Goal: Obtain resource: Download file/media

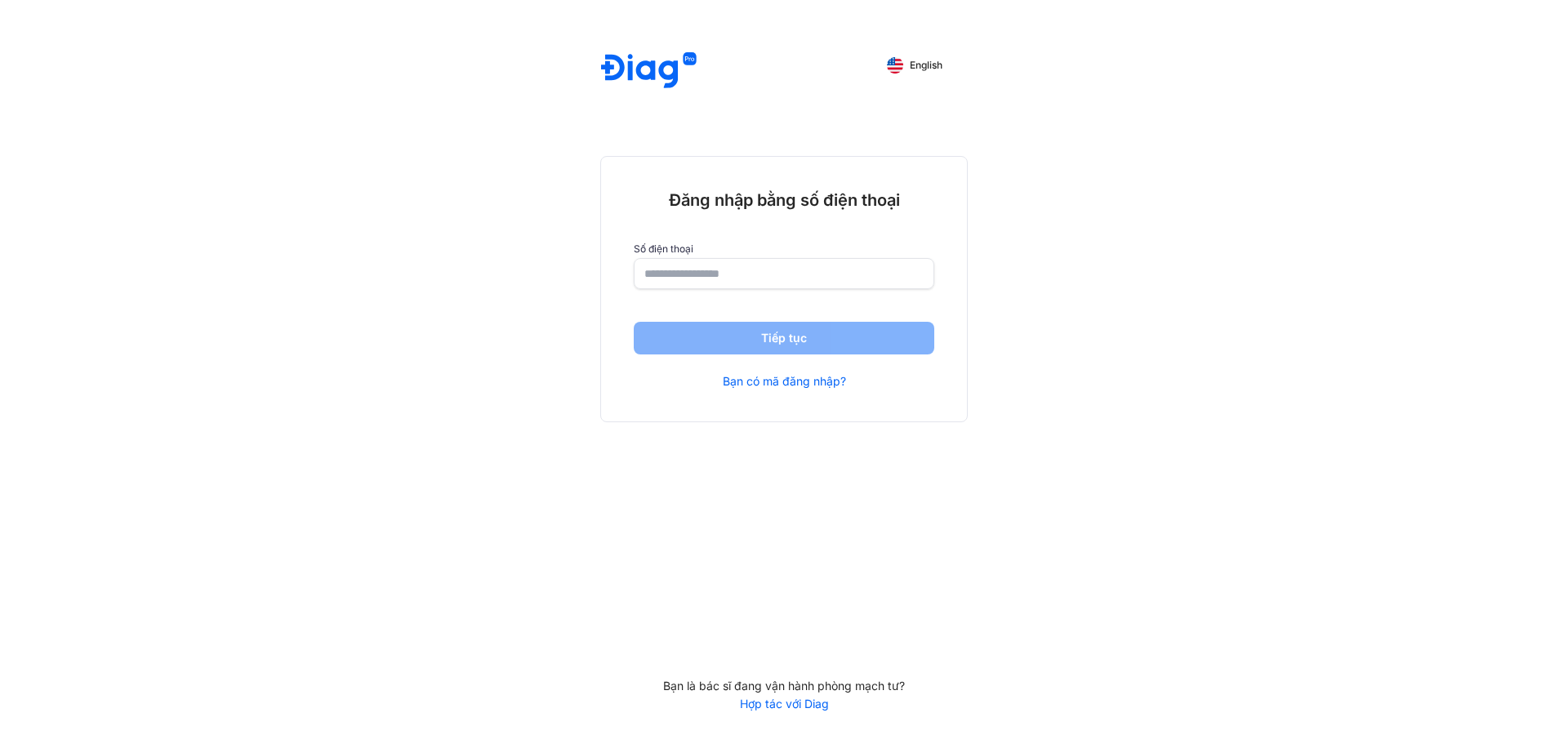
click at [704, 267] on input "number" at bounding box center [784, 273] width 280 height 29
type input "**********"
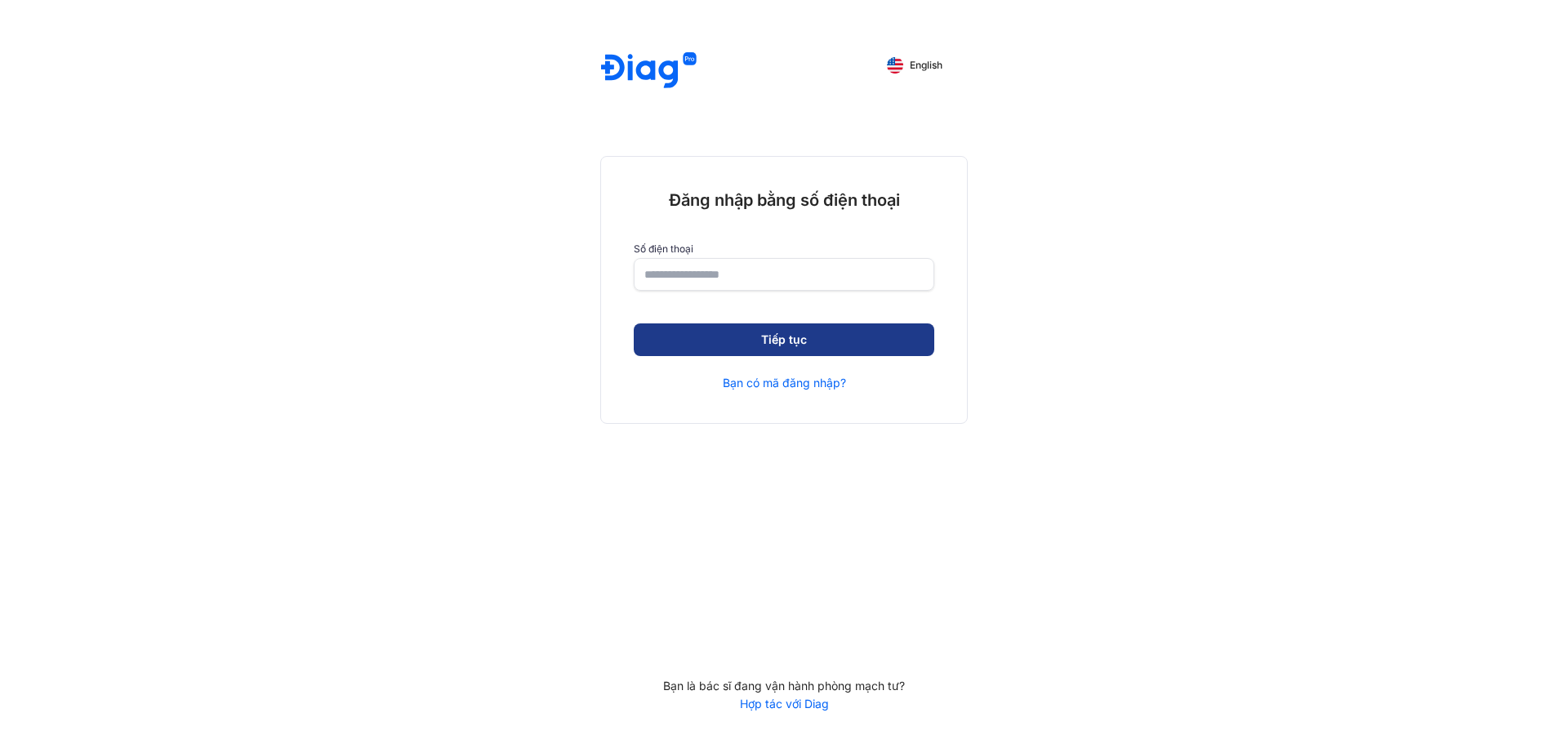
click at [797, 343] on button "Tiếp tục" at bounding box center [784, 340] width 300 height 33
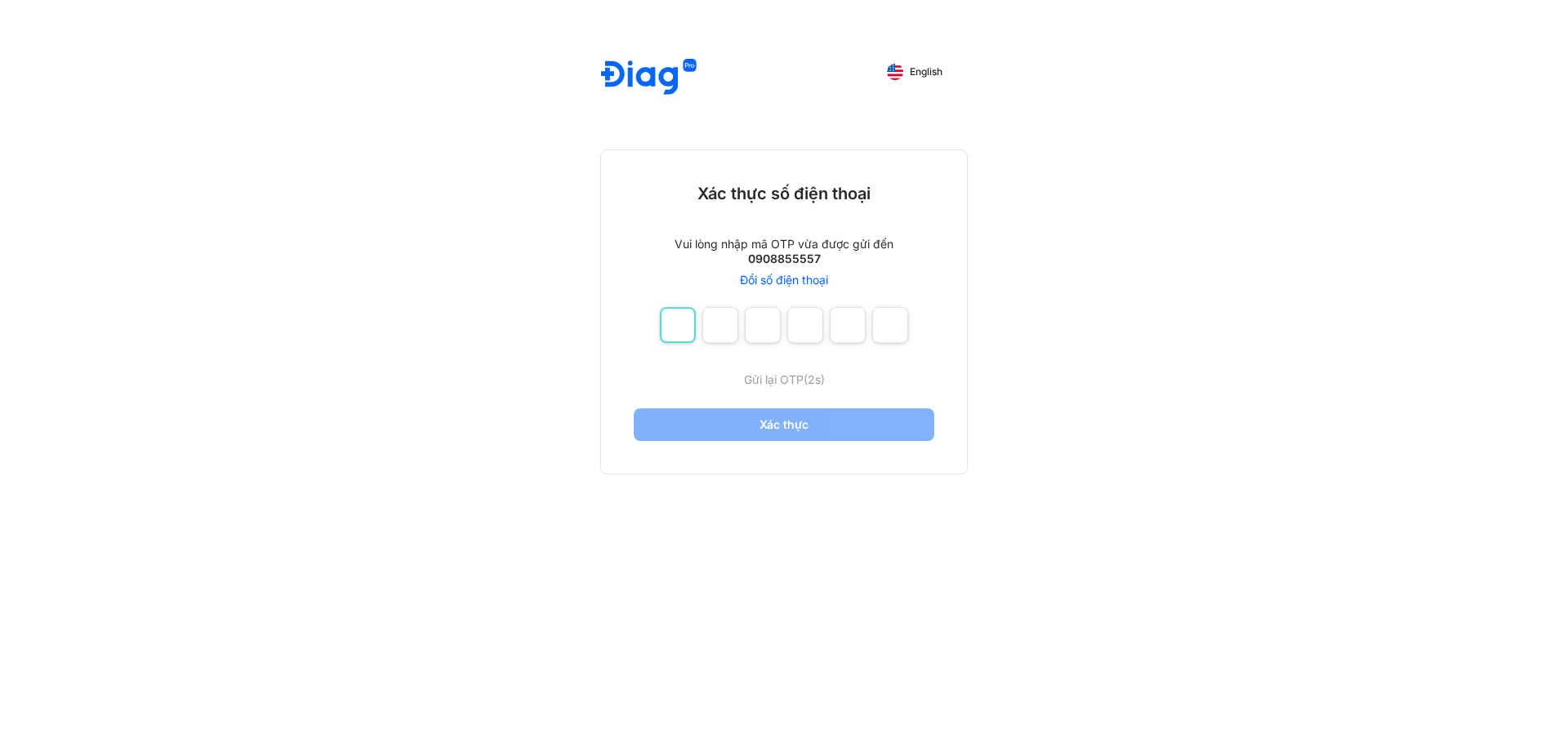
click at [678, 327] on input "number" at bounding box center [677, 325] width 36 height 36
type input "*"
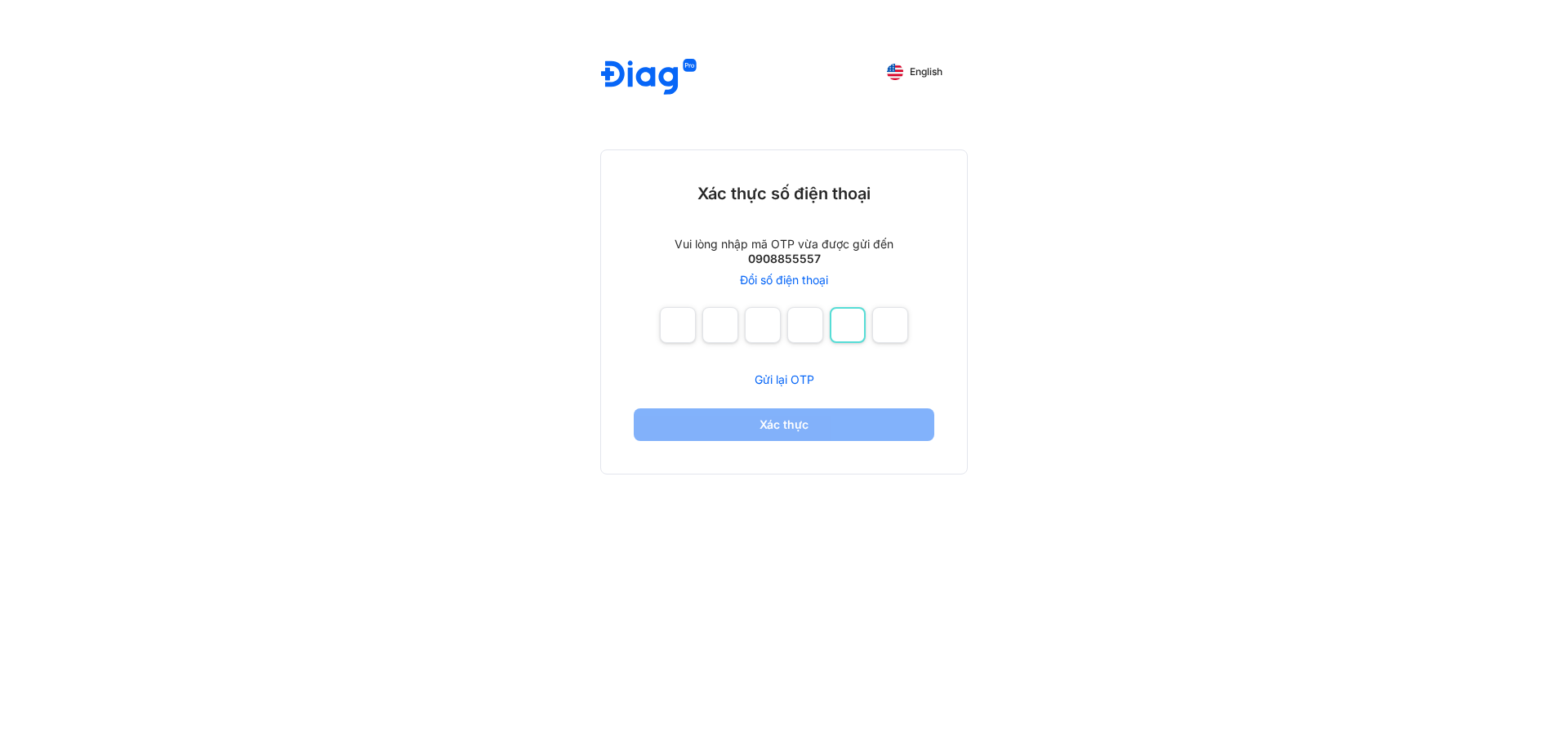
type input "*"
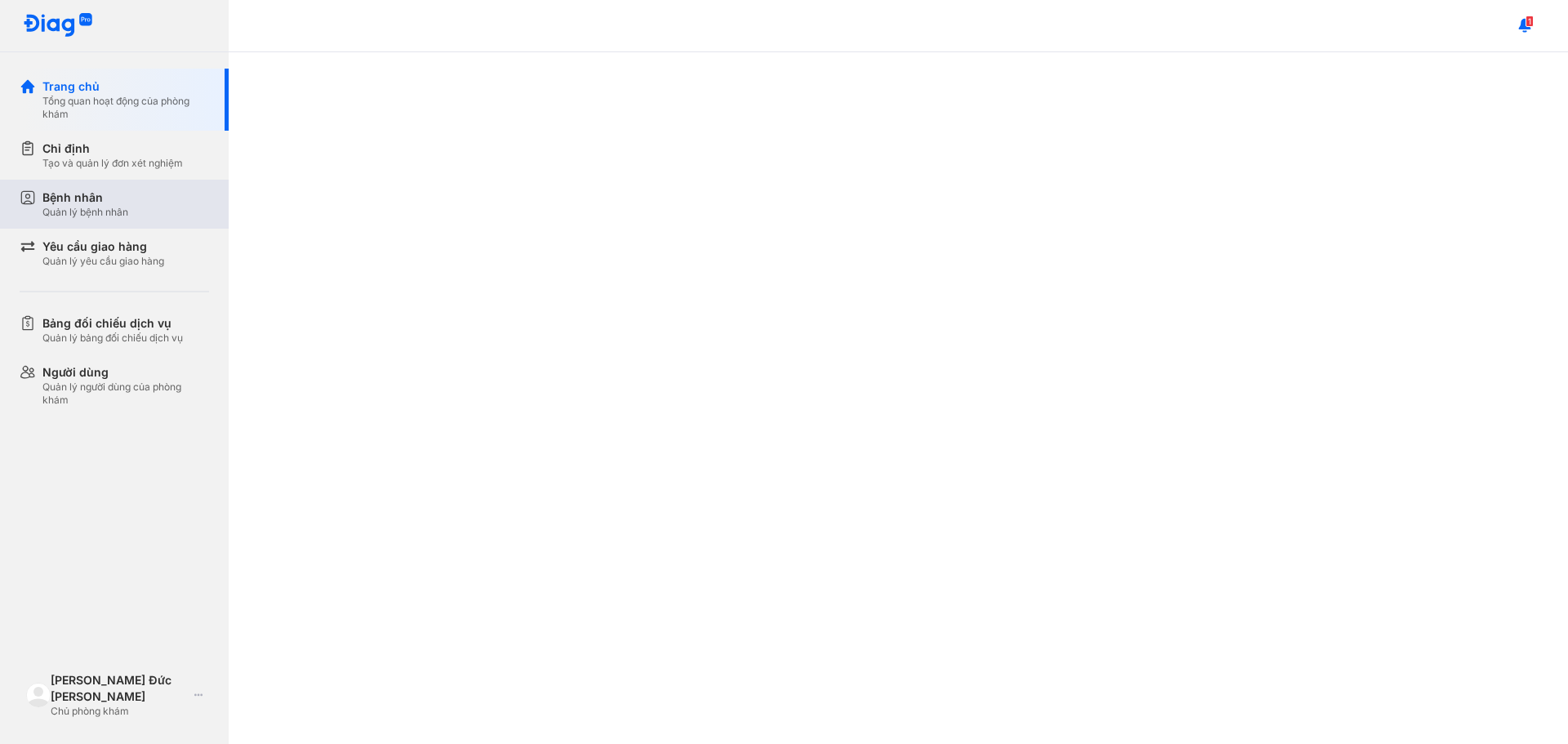
click at [115, 211] on div "Quản lý bệnh nhân" at bounding box center [84, 212] width 85 height 13
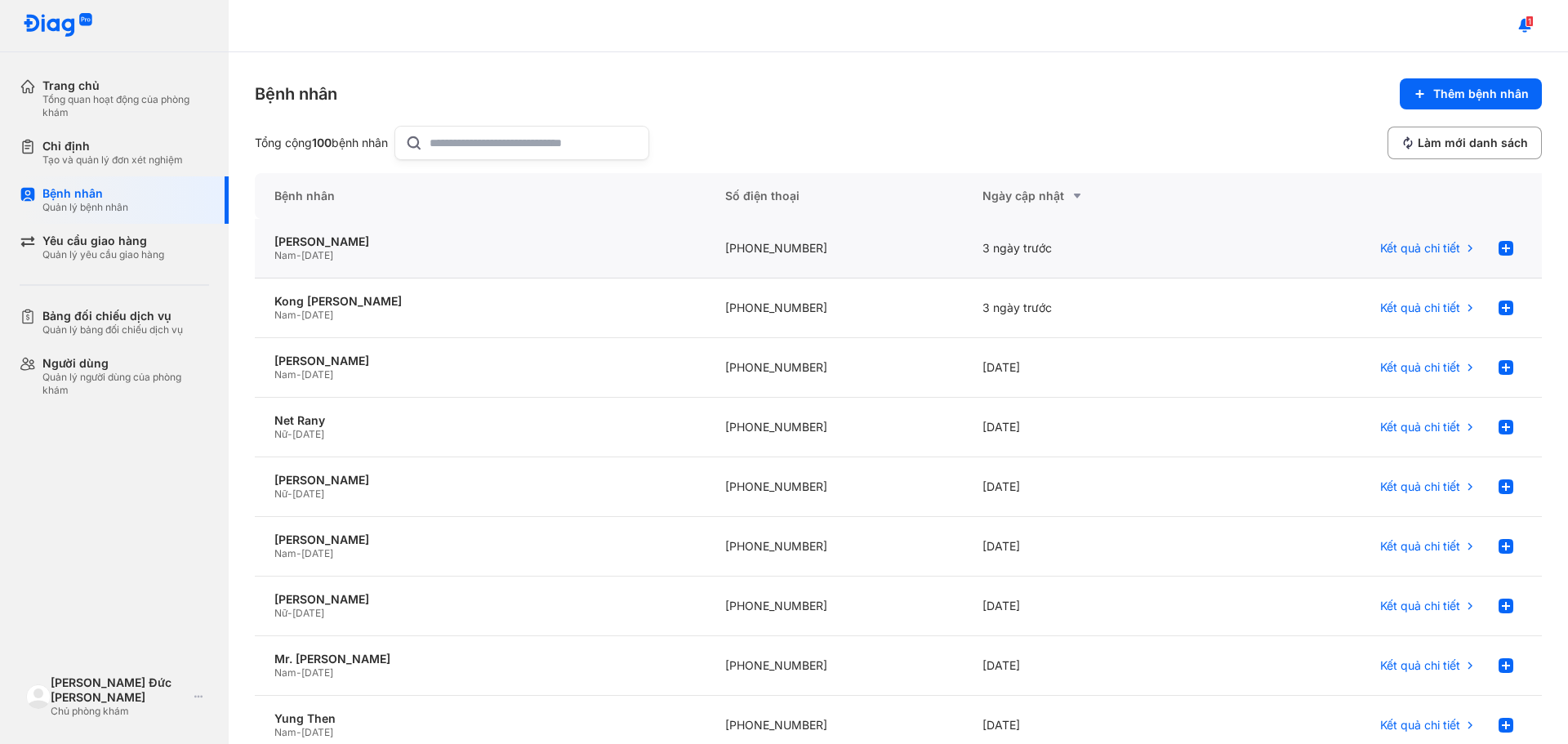
click at [388, 250] on div "Nam - 27/01/1979" at bounding box center [480, 256] width 412 height 13
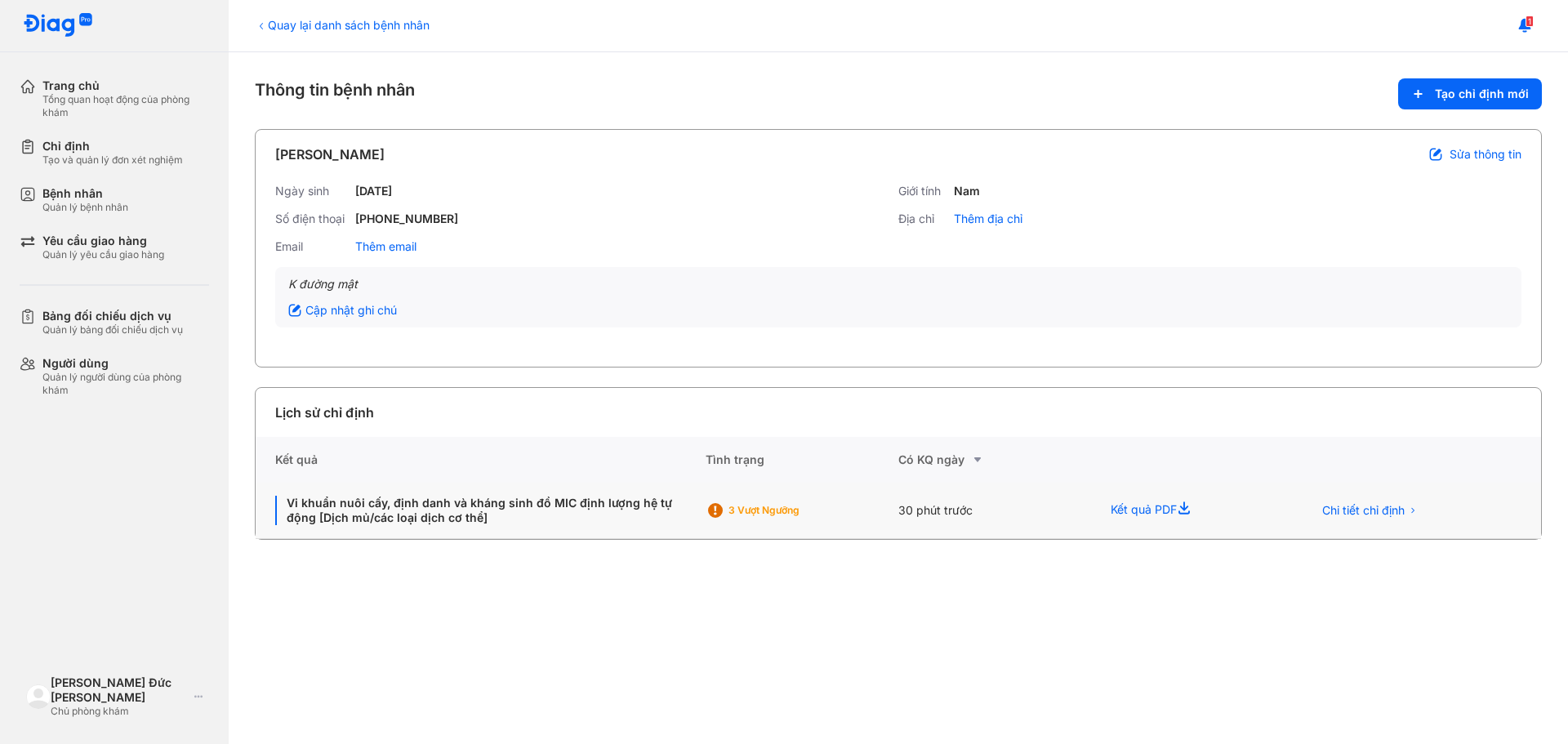
click at [1144, 516] on div "Kết quả PDF" at bounding box center [1192, 510] width 201 height 56
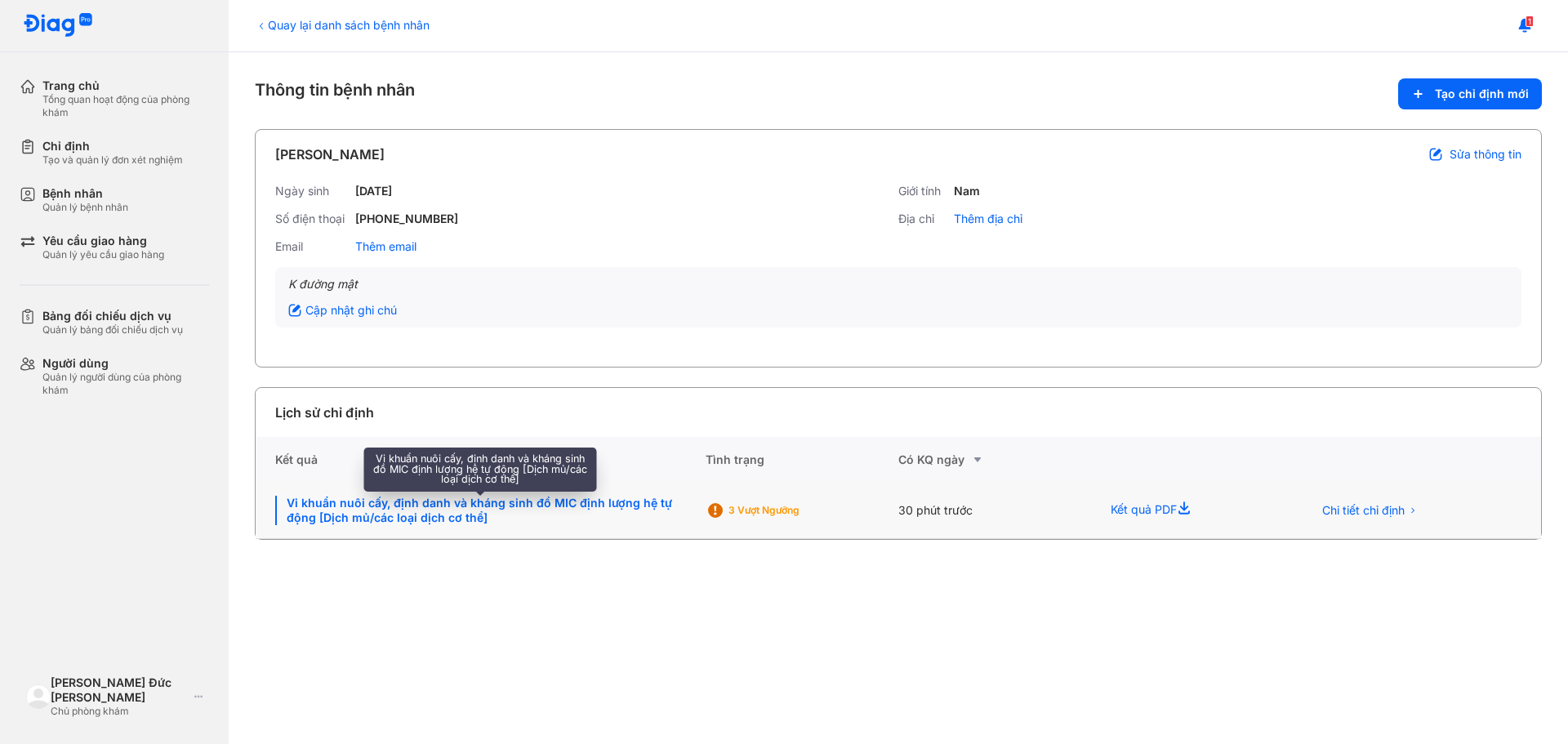
click at [620, 514] on div "Vi khuẩn nuôi cấy, định danh và kháng sinh đồ MIC định lượng hệ tự động [Dịch m…" at bounding box center [480, 509] width 411 height 29
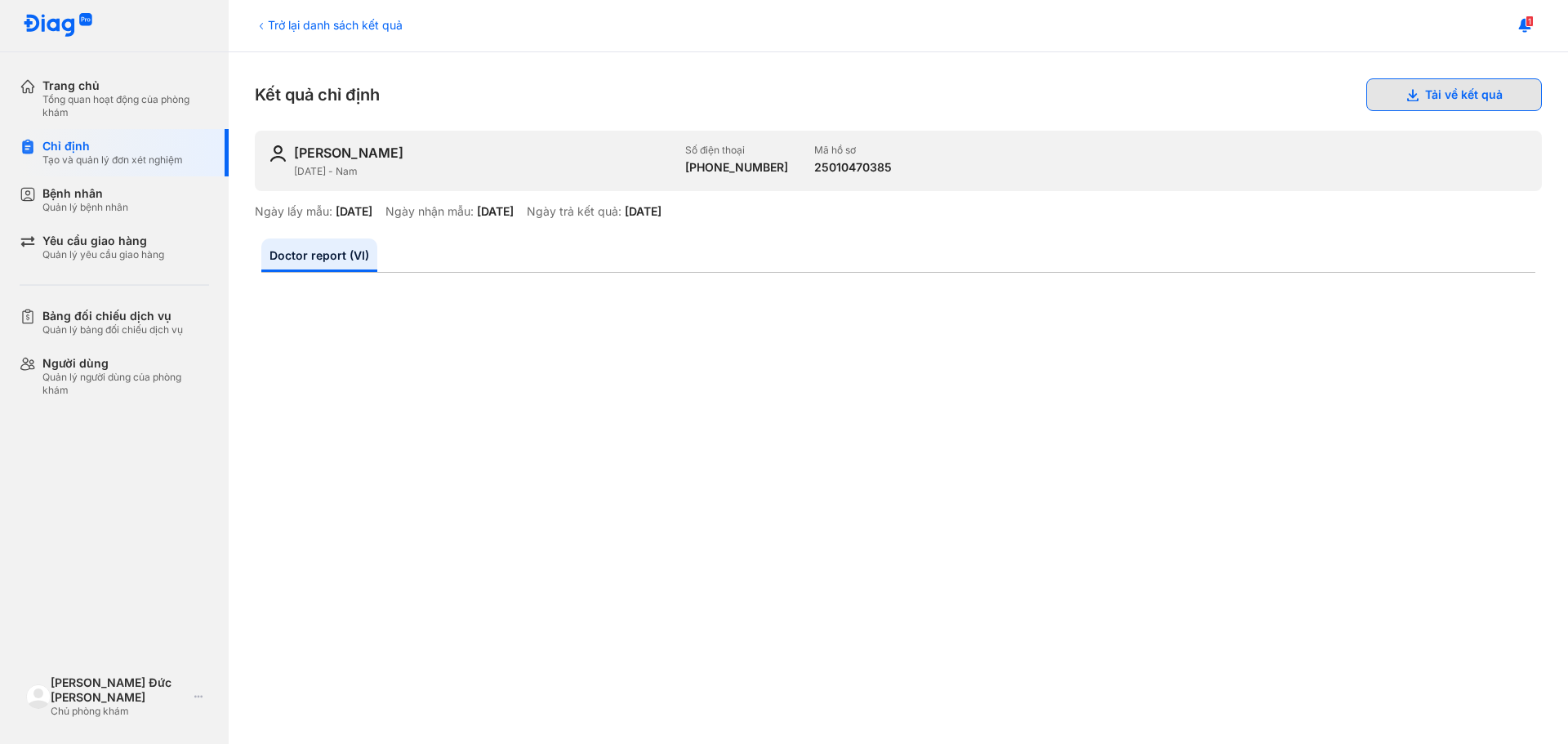
click at [1424, 87] on button "Tải về kết quả" at bounding box center [1454, 95] width 175 height 33
click at [111, 691] on div "[PERSON_NAME] Đức [PERSON_NAME]" at bounding box center [119, 690] width 137 height 29
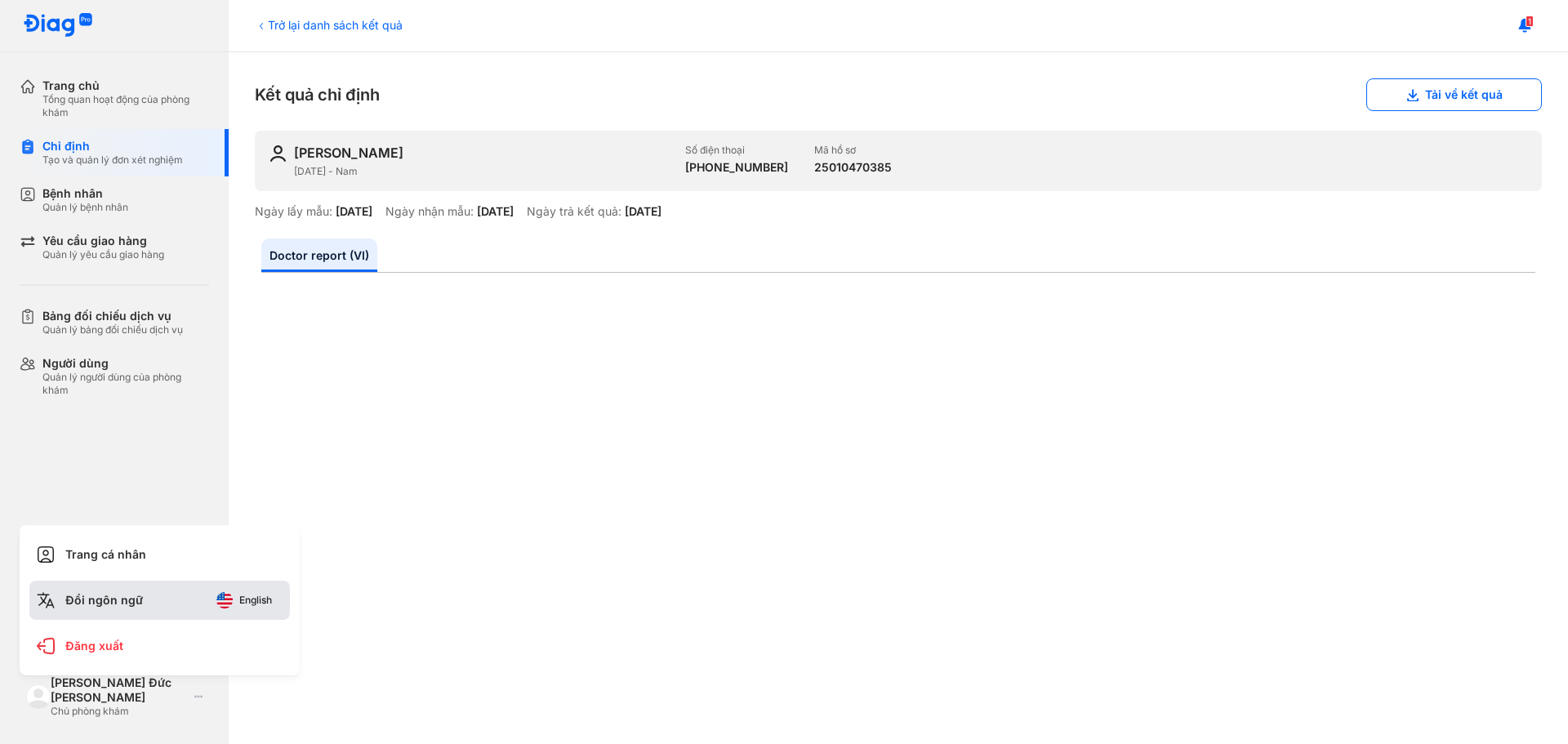
click at [250, 596] on span "English" at bounding box center [255, 600] width 33 height 11
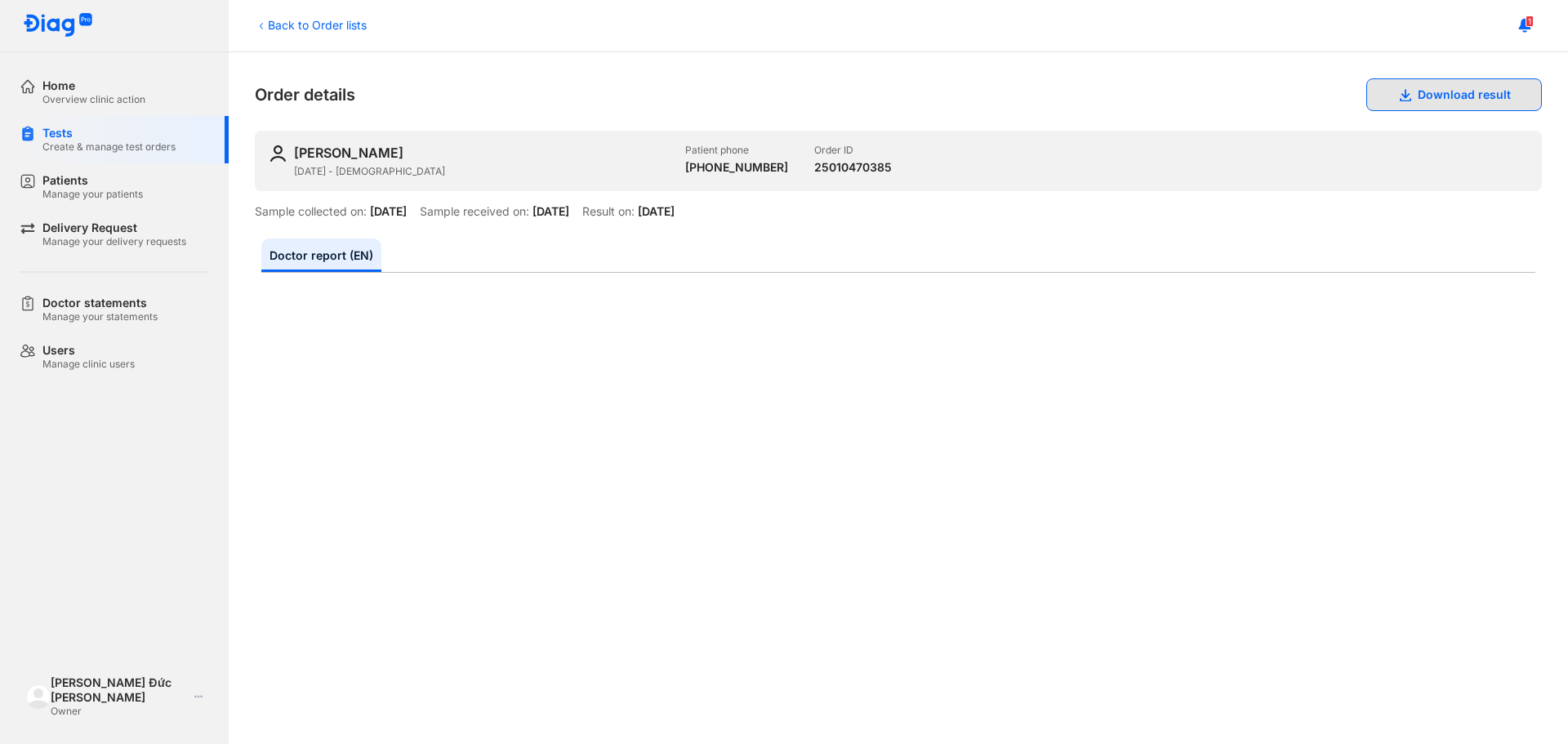
click at [1466, 98] on button "Download result" at bounding box center [1454, 95] width 175 height 33
